Goal: Task Accomplishment & Management: Use online tool/utility

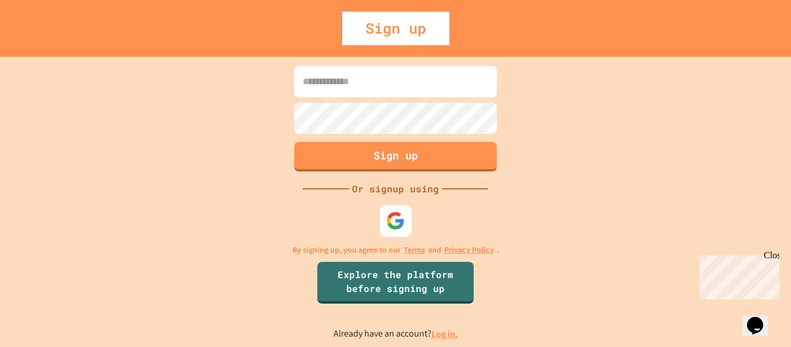
click at [397, 228] on img at bounding box center [395, 220] width 19 height 19
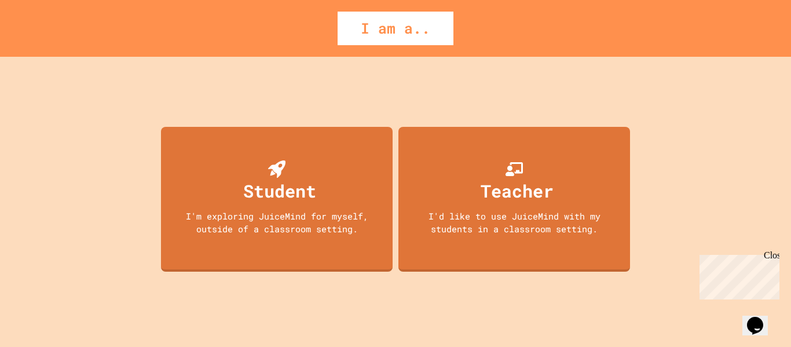
click at [785, 260] on span "Close" at bounding box center [785, 255] width 0 height 10
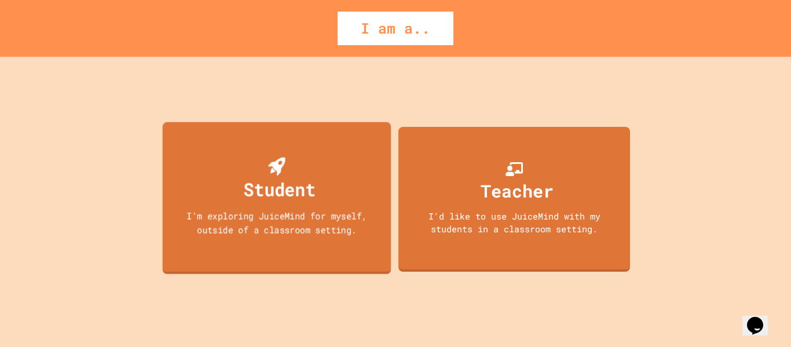
click at [247, 217] on div "I'm exploring JuiceMind for myself, outside of a classroom setting." at bounding box center [277, 222] width 206 height 27
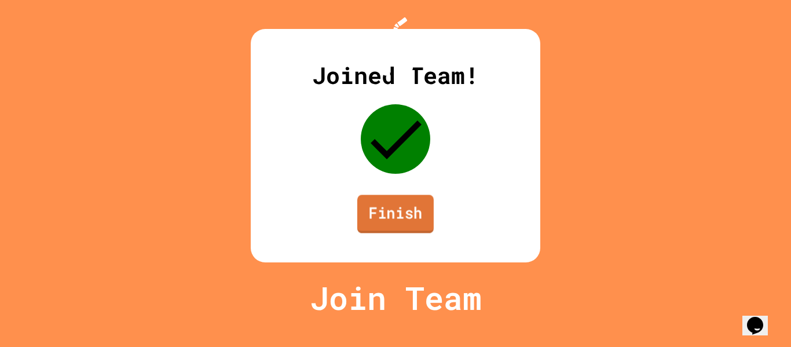
click at [379, 229] on link "Finish" at bounding box center [395, 214] width 76 height 38
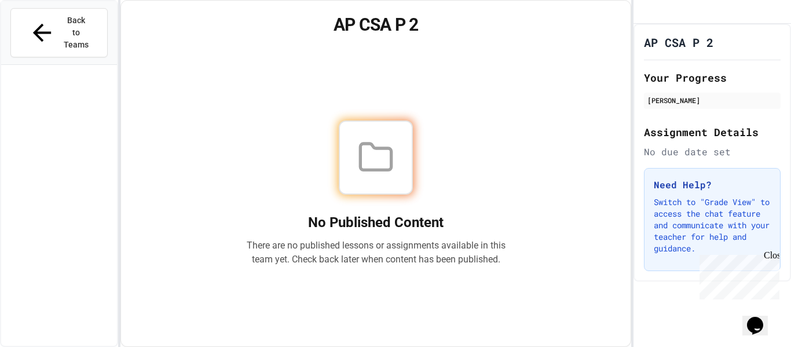
click at [769, 256] on div "Close" at bounding box center [771, 257] width 14 height 14
click at [702, 109] on div "Kelsey Gonzalez Nunez" at bounding box center [712, 101] width 137 height 16
click at [682, 50] on h1 "AP CSA P 2" at bounding box center [679, 42] width 70 height 16
click at [63, 21] on span "Back to Teams" at bounding box center [76, 32] width 27 height 36
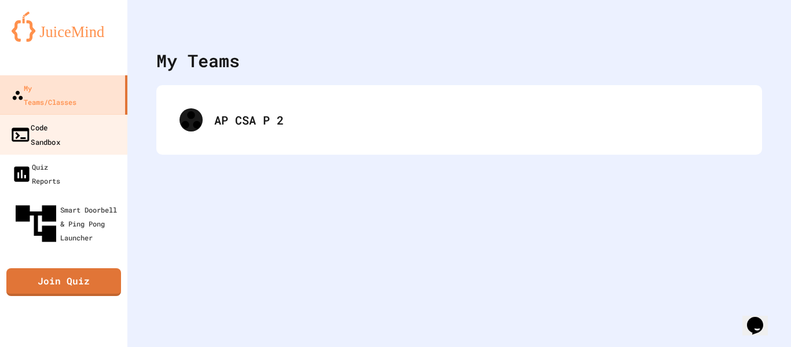
click at [60, 120] on div "Code Sandbox" at bounding box center [35, 134] width 50 height 28
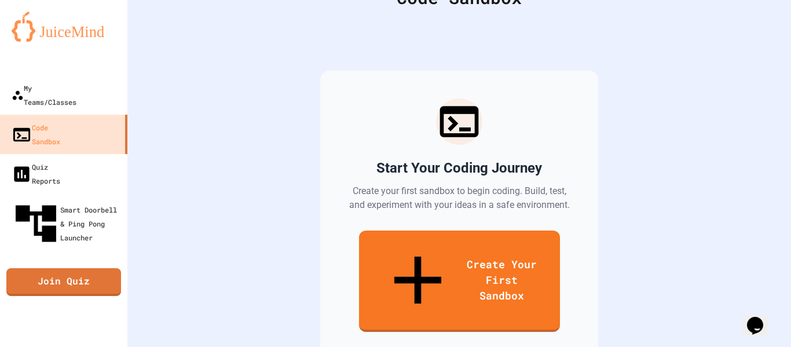
scroll to position [76, 0]
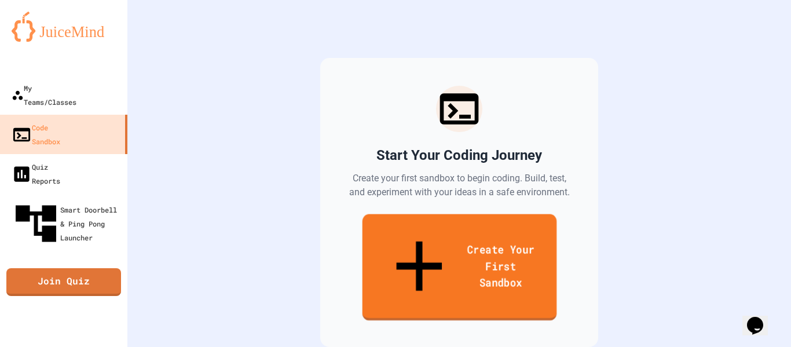
click at [407, 229] on link "Create Your First Sandbox" at bounding box center [459, 267] width 195 height 107
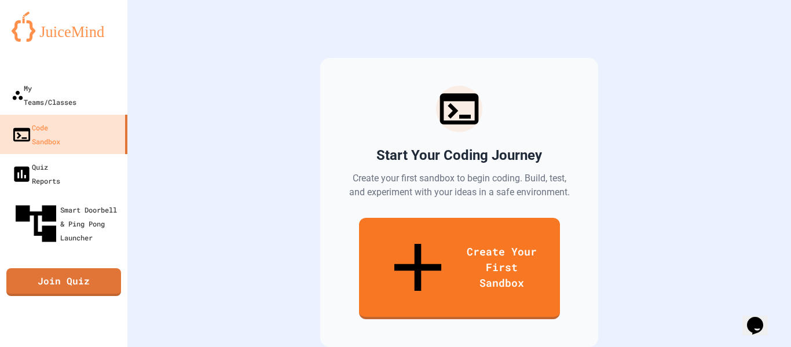
scroll to position [710, 0]
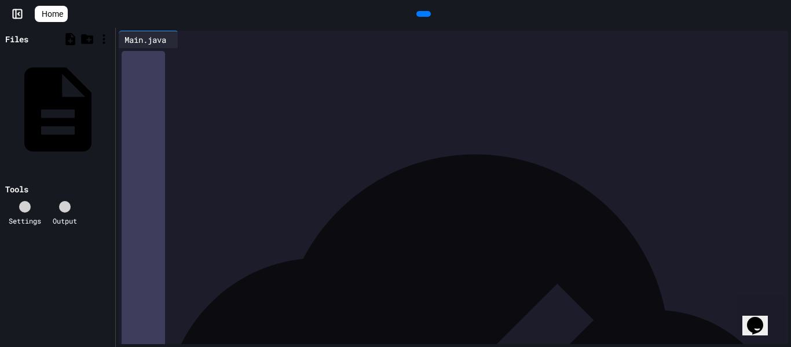
click at [422, 14] on icon at bounding box center [422, 14] width 0 height 0
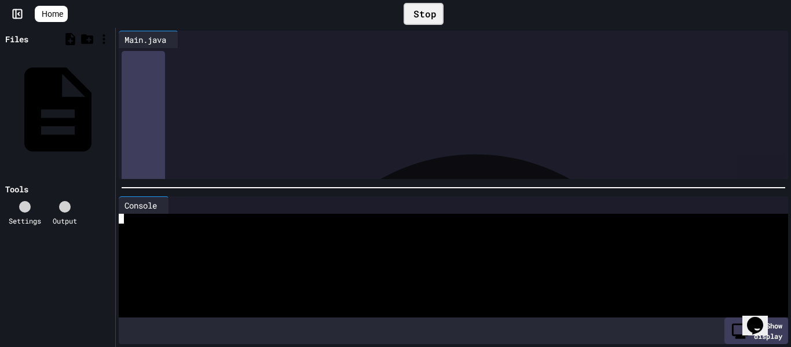
click at [134, 246] on div at bounding box center [447, 248] width 657 height 10
click at [216, 233] on div at bounding box center [447, 238] width 657 height 10
click at [10, 20] on div "Home" at bounding box center [395, 14] width 791 height 28
click at [15, 19] on icon at bounding box center [18, 14] width 12 height 12
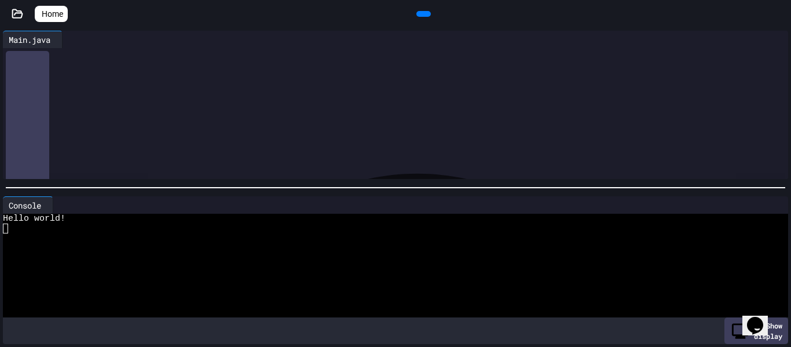
click at [15, 17] on icon at bounding box center [18, 13] width 10 height 8
